Goal: Navigation & Orientation: Find specific page/section

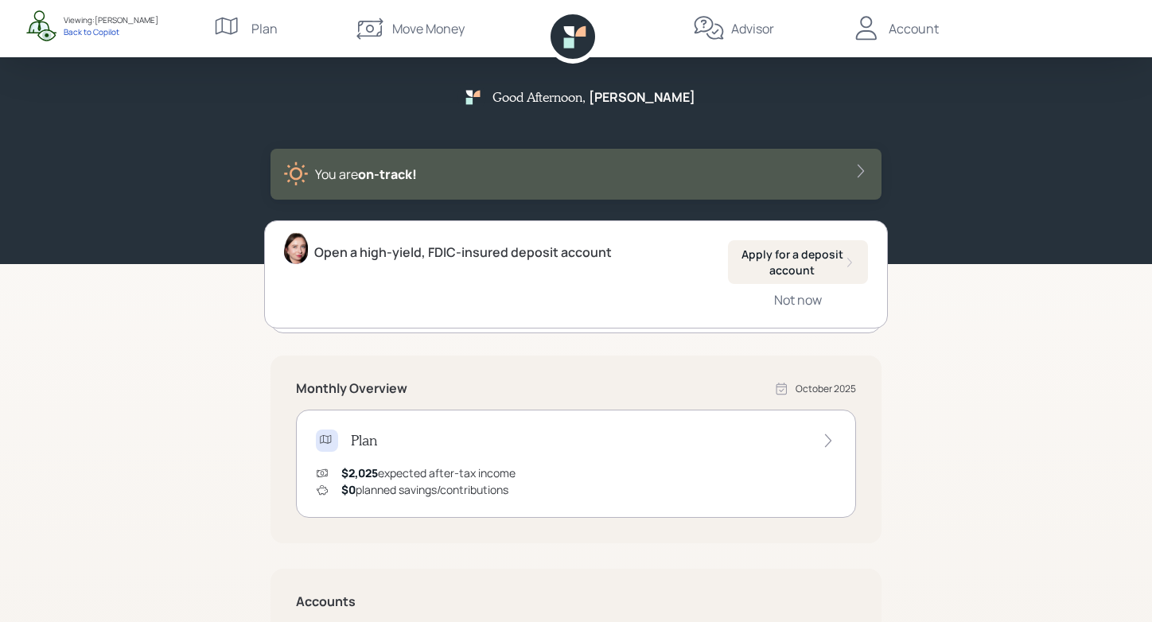
click at [397, 327] on div "Open a high-yield, FDIC-insured deposit account Apply for a deposit account Not…" at bounding box center [575, 274] width 623 height 108
click at [564, 39] on icon at bounding box center [569, 42] width 10 height 10
click at [225, 31] on icon at bounding box center [229, 29] width 32 height 32
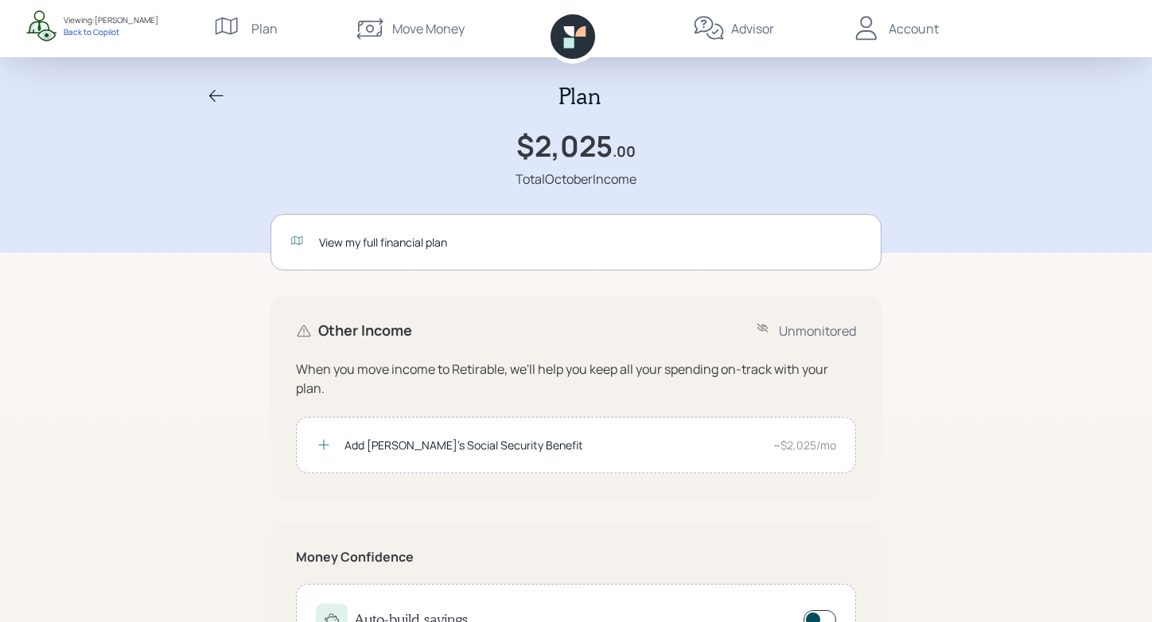
click at [885, 36] on div "Account" at bounding box center [894, 28] width 88 height 57
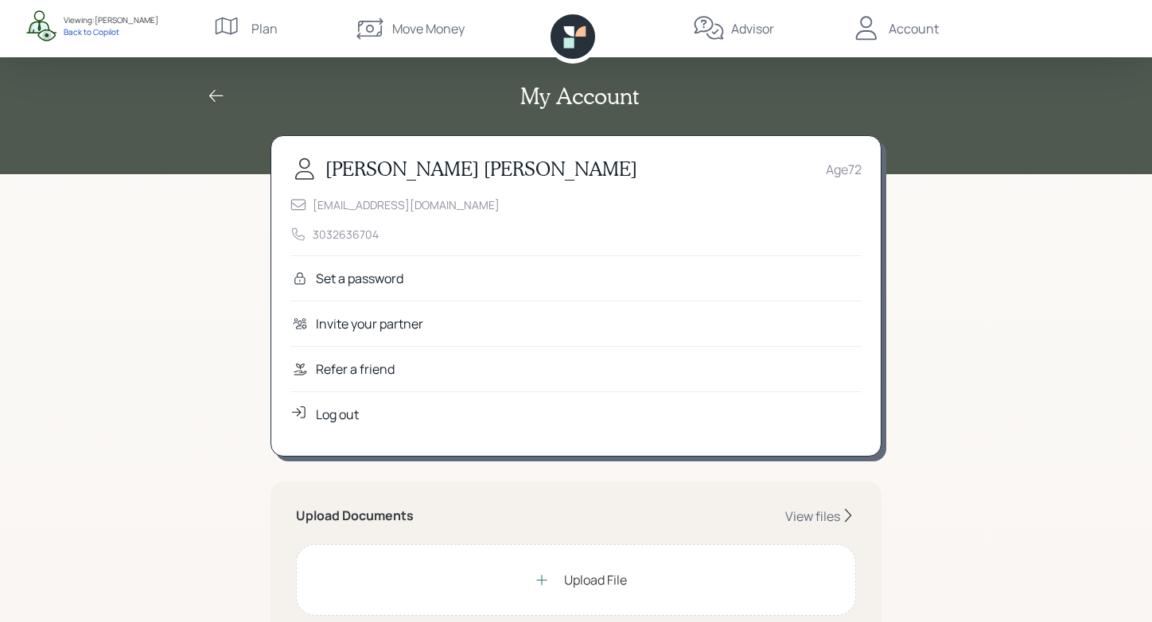
click at [116, 24] on div "Viewing: Kathy Dean" at bounding box center [111, 20] width 95 height 12
click at [72, 33] on div "Back to Copilot" at bounding box center [111, 31] width 95 height 11
